Goal: Information Seeking & Learning: Learn about a topic

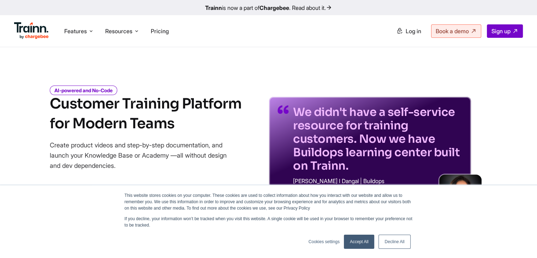
click at [251, 7] on link "Trainn is now a part of Chargebee . Read about it." at bounding box center [268, 7] width 537 height 15
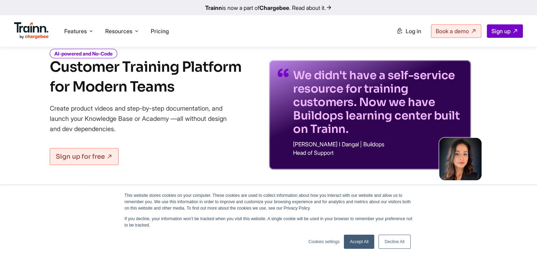
scroll to position [33, 0]
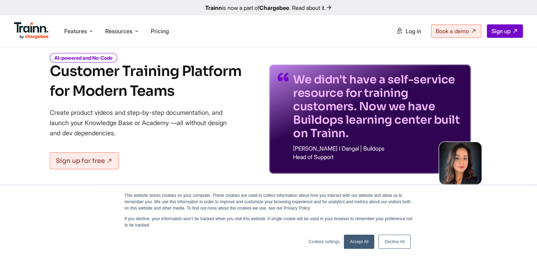
click at [61, 112] on p "Create product videos and step-by-step documentation, and launch your Knowledge…" at bounding box center [143, 122] width 187 height 31
copy p "Create product videos and step-by-step documentation"
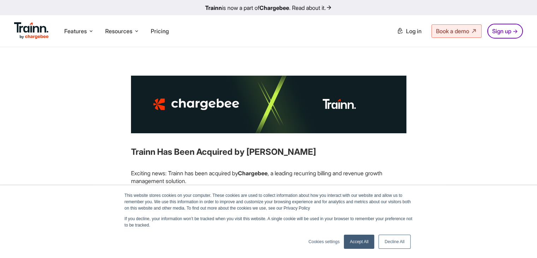
click at [392, 241] on link "Decline All" at bounding box center [395, 242] width 32 height 14
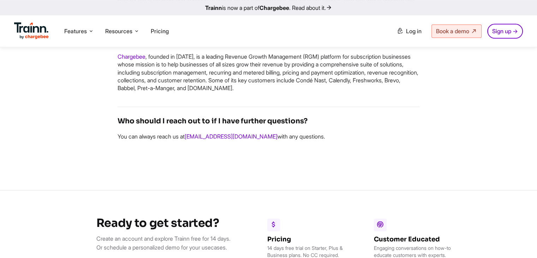
scroll to position [902, 0]
click at [163, 29] on span "Pricing" at bounding box center [160, 31] width 18 height 7
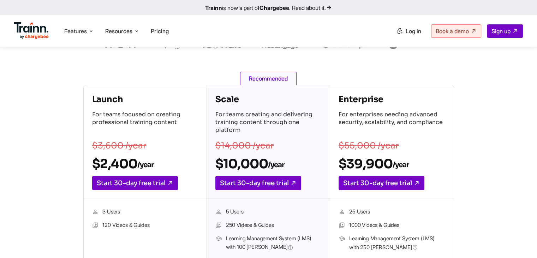
scroll to position [83, 0]
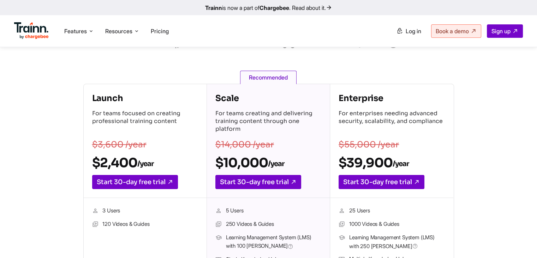
click at [240, 163] on h2 "$10,000 /year" at bounding box center [269, 163] width 106 height 16
click at [121, 165] on h2 "$2,400 /year" at bounding box center [145, 163] width 106 height 16
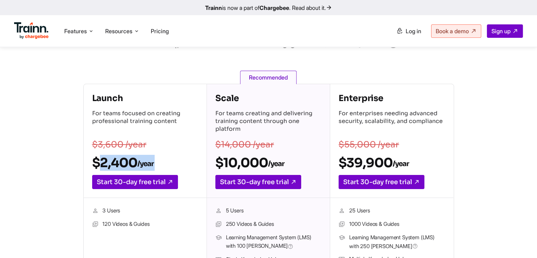
click at [121, 165] on h2 "$2,400 /year" at bounding box center [145, 163] width 106 height 16
click at [93, 163] on h2 "$2,400 /year" at bounding box center [145, 163] width 106 height 16
click at [162, 156] on h2 "$2,400 /year" at bounding box center [145, 163] width 106 height 16
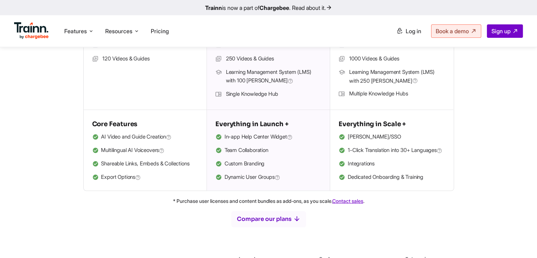
scroll to position [249, 0]
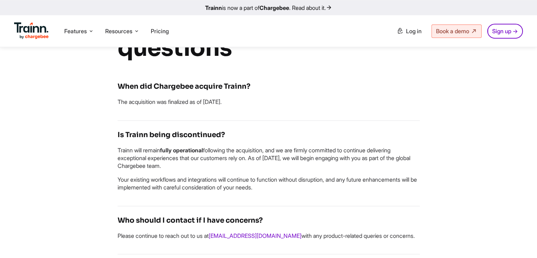
scroll to position [377, 0]
